Goal: Check status

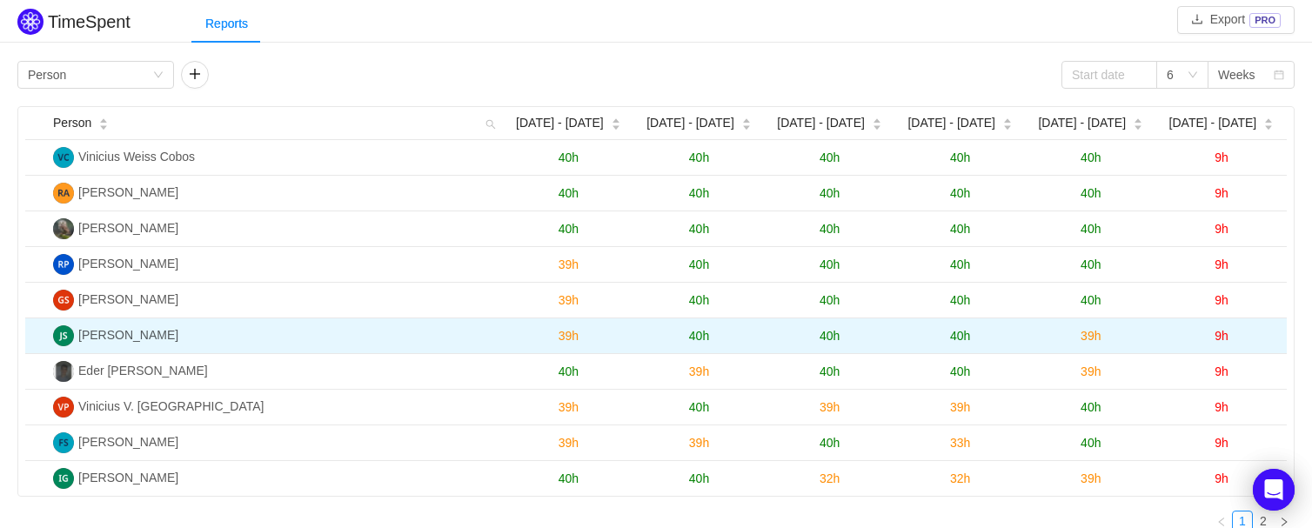
click at [1090, 338] on span "39h" at bounding box center [1090, 336] width 20 height 14
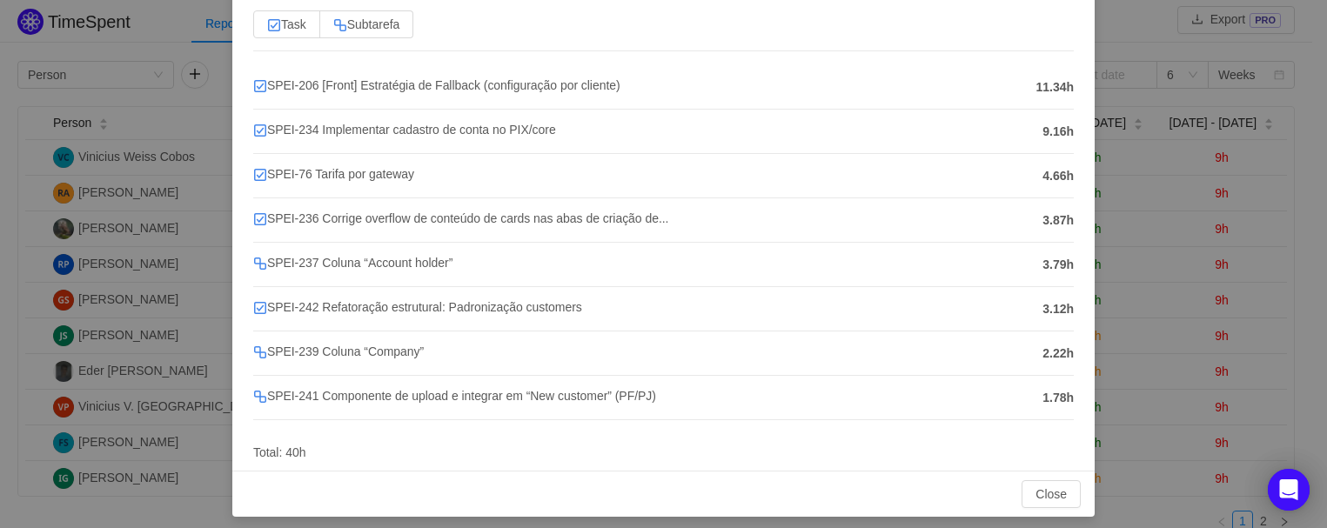
scroll to position [152, 0]
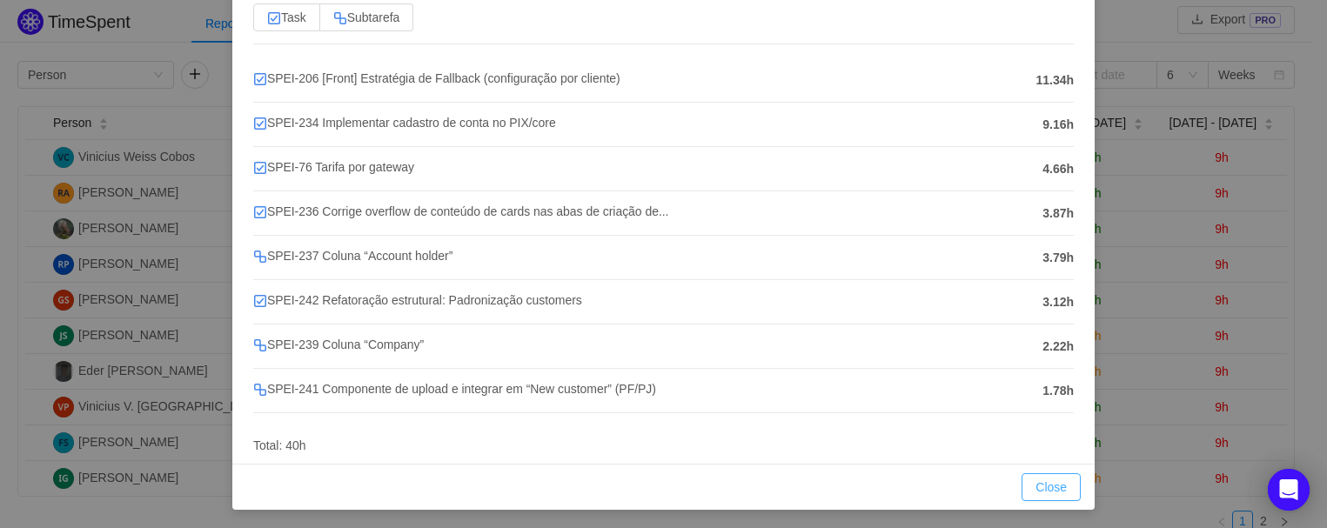
click at [1048, 485] on button "Close" at bounding box center [1050, 487] width 59 height 28
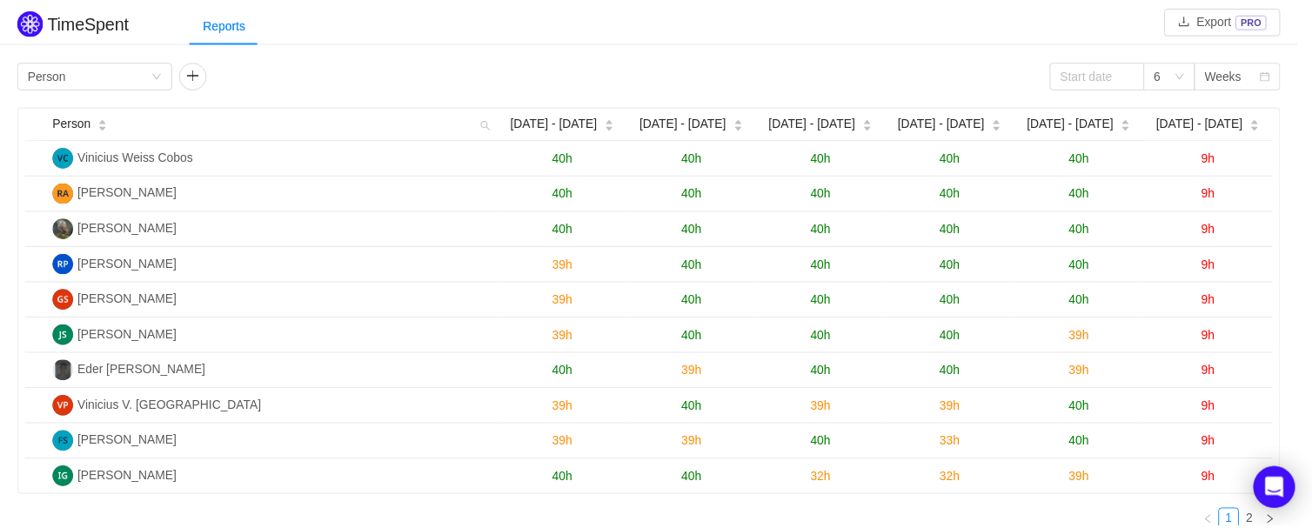
scroll to position [65, 0]
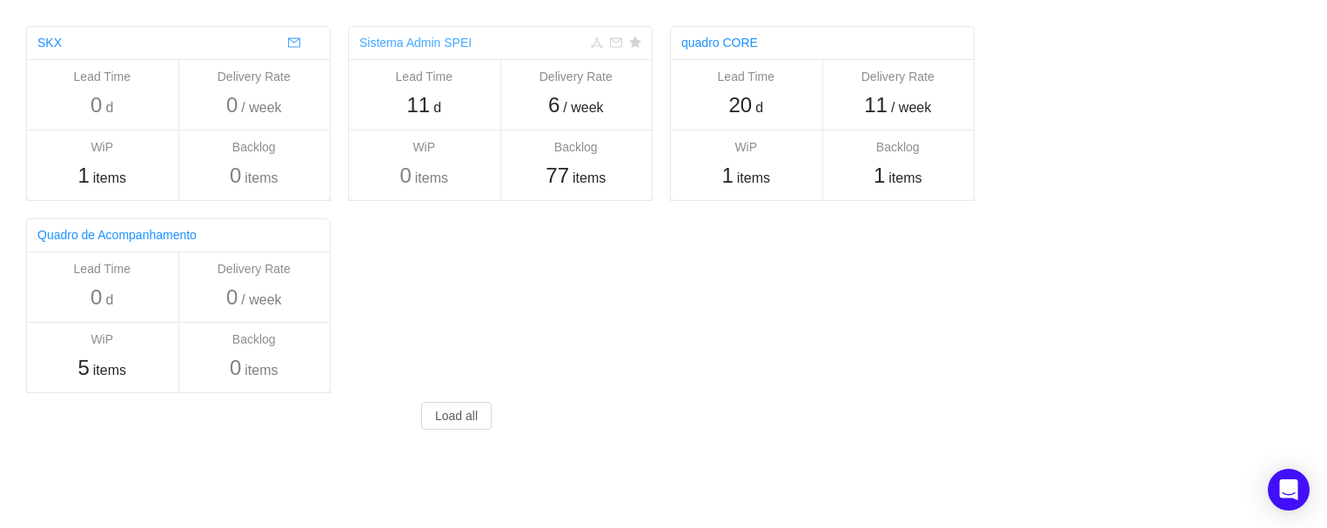
click at [431, 43] on link "Sistema Admin SPEI" at bounding box center [415, 43] width 112 height 14
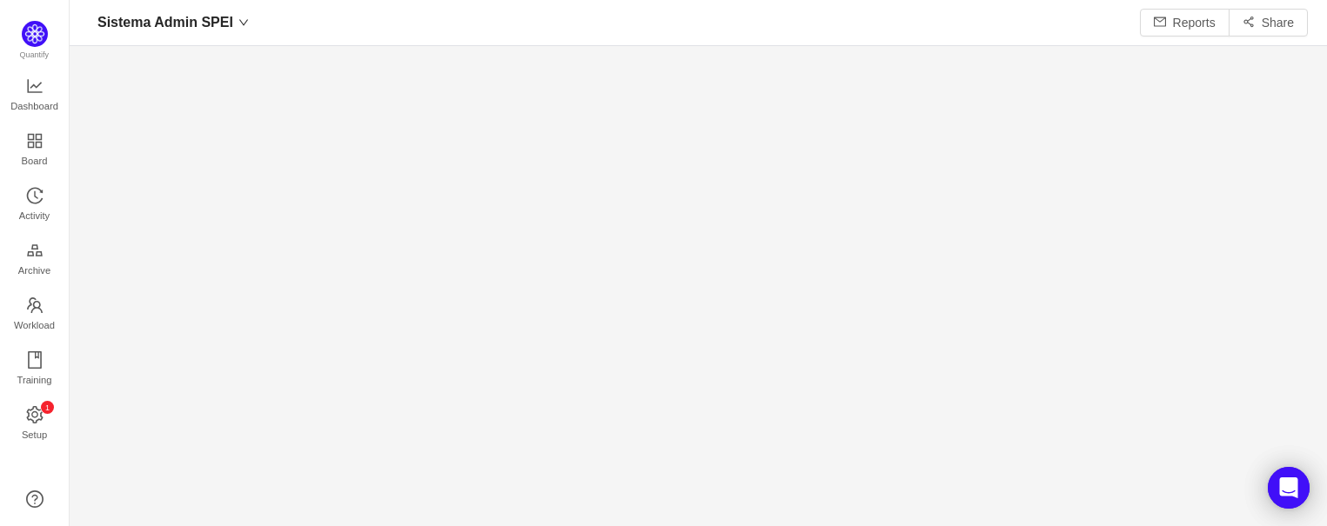
scroll to position [497, 1213]
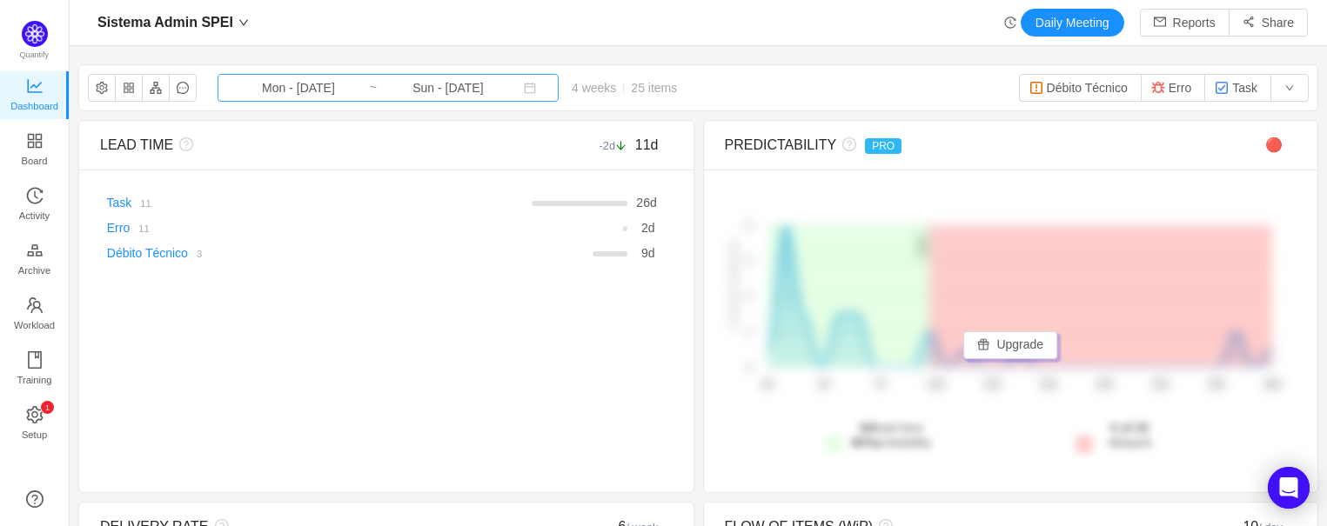
click at [416, 97] on input "Sun - Sep 14, 2025" at bounding box center [448, 87] width 141 height 19
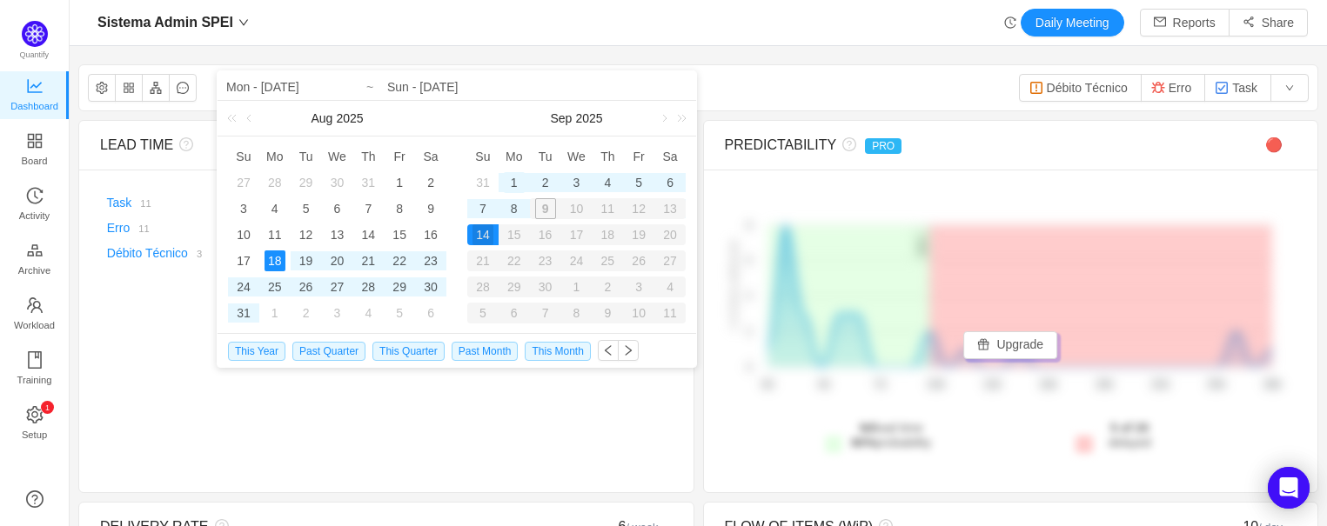
click at [513, 184] on div "1" at bounding box center [514, 182] width 21 height 21
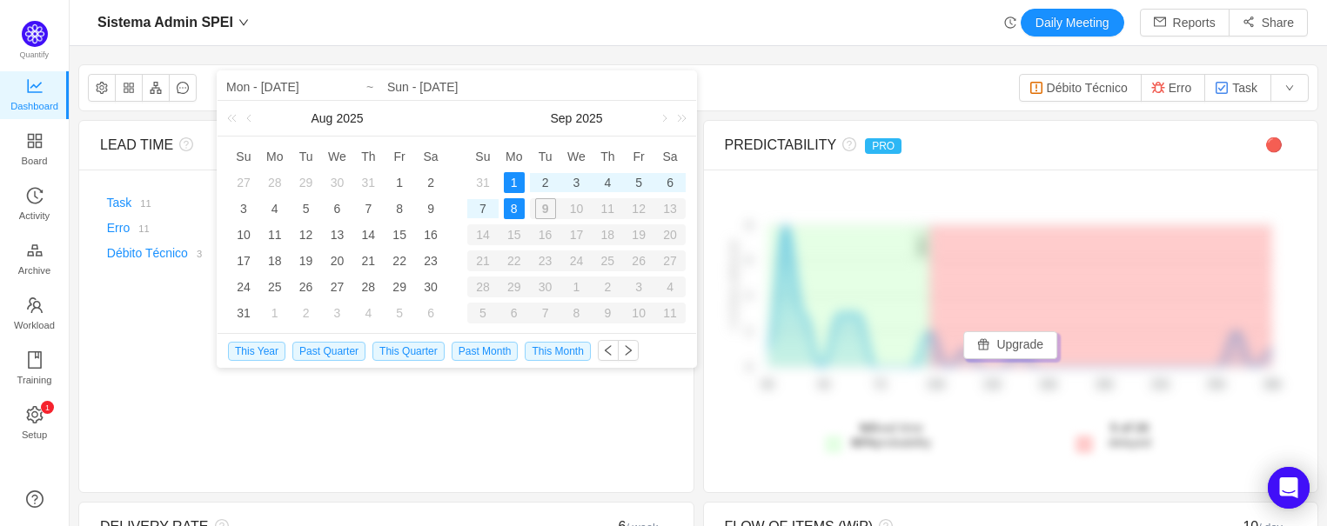
click at [532, 212] on div "9" at bounding box center [545, 208] width 31 height 21
click at [511, 204] on div "8" at bounding box center [514, 208] width 21 height 21
type input "Mon - Sep 01, 2025"
type input "Mon - Sep 08, 2025"
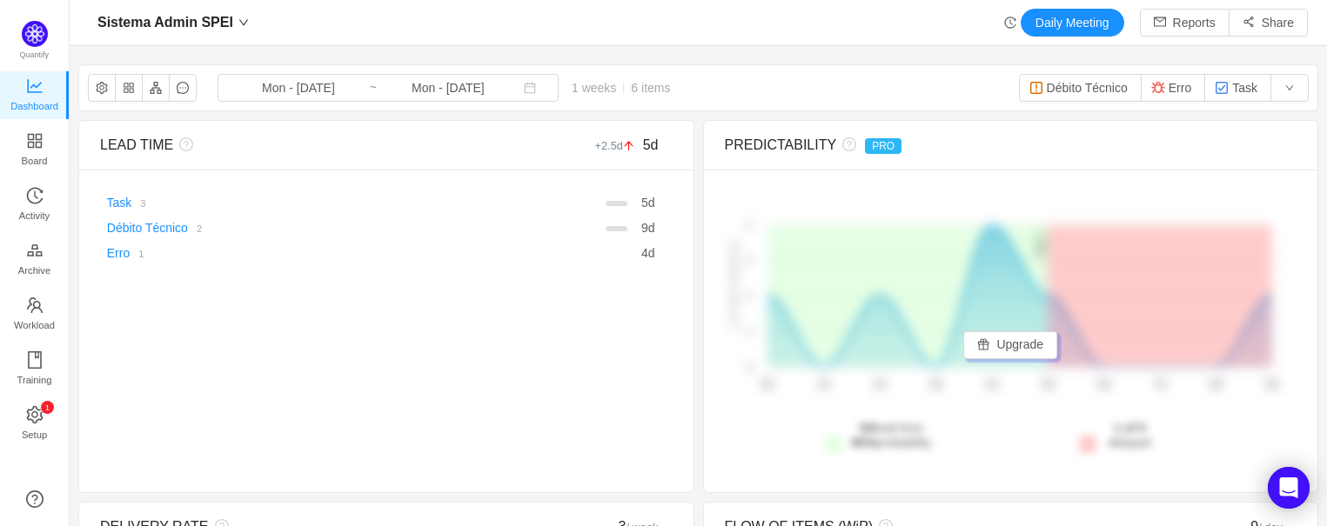
click at [569, 91] on span "1 weeks 6 items" at bounding box center [620, 88] width 124 height 14
click at [498, 77] on span "Mon - Sep 01, 2025 ~ Mon - Sep 08, 2025" at bounding box center [387, 88] width 341 height 28
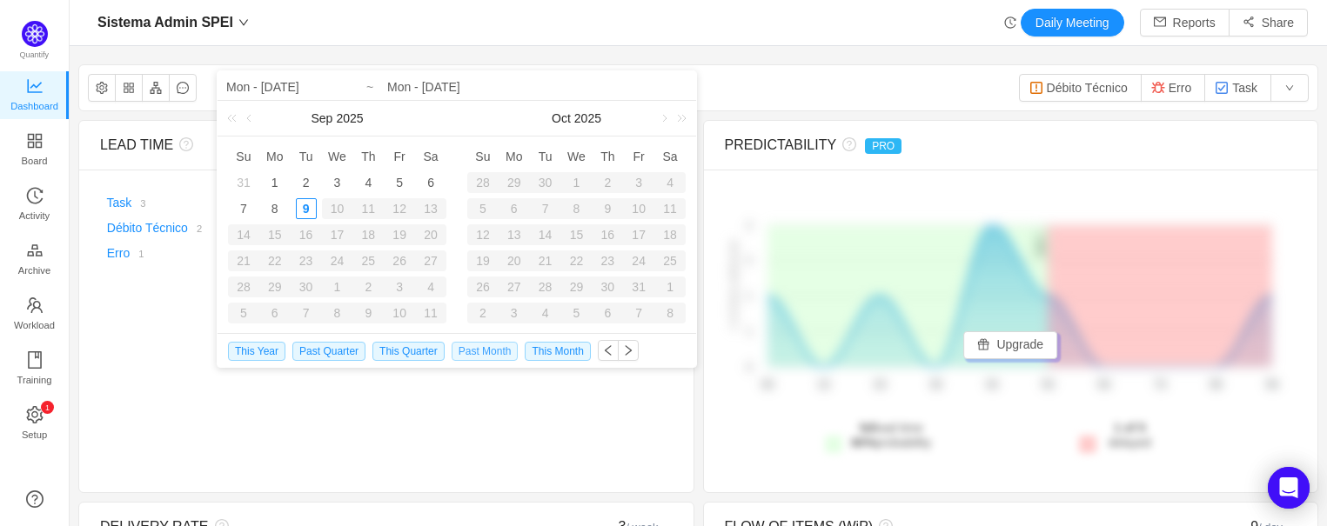
click at [490, 347] on span "Past Month" at bounding box center [484, 351] width 67 height 19
type input "Fri - Aug 01, 2025"
type input "Sun - Aug 31, 2025"
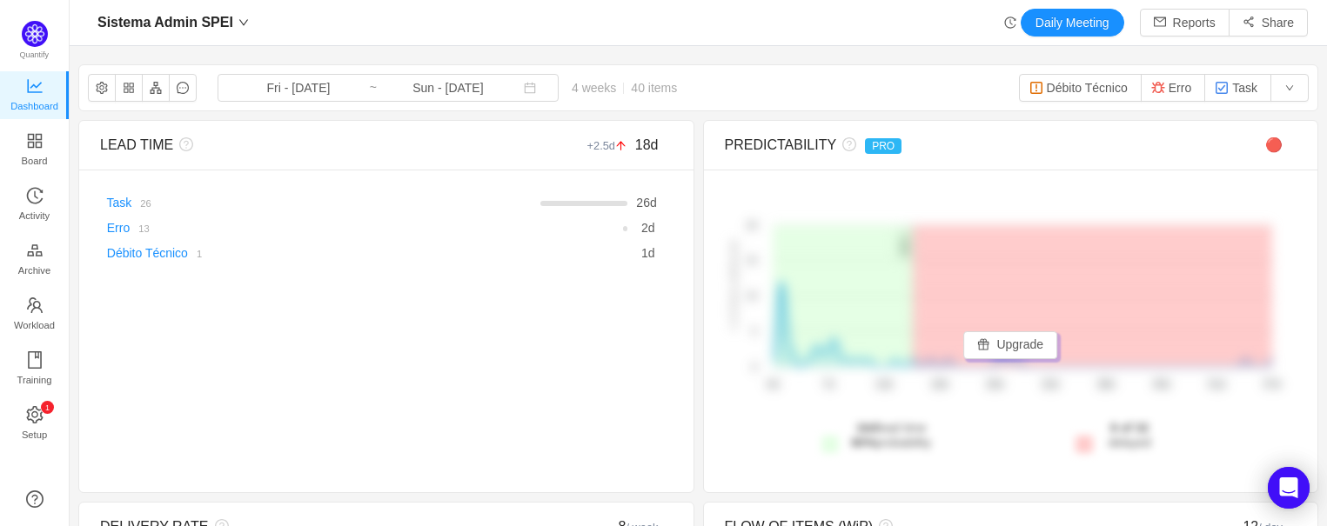
click at [767, 18] on div "Sistema Admin SPEI Daily Meeting Reports Share" at bounding box center [698, 23] width 1219 height 28
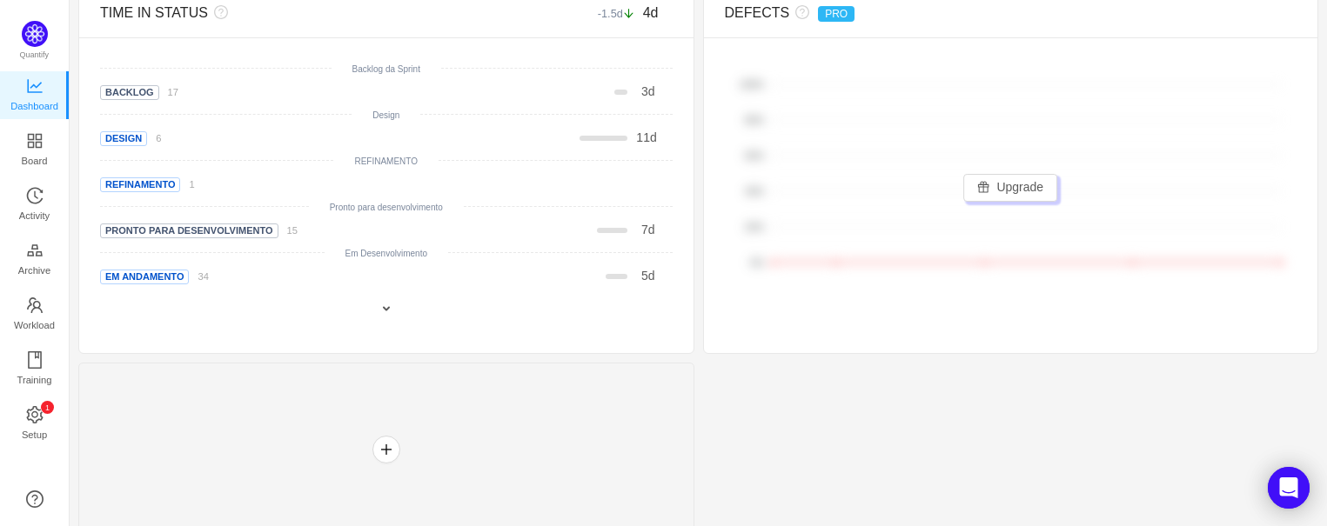
scroll to position [850, 0]
